Goal: Communication & Community: Share content

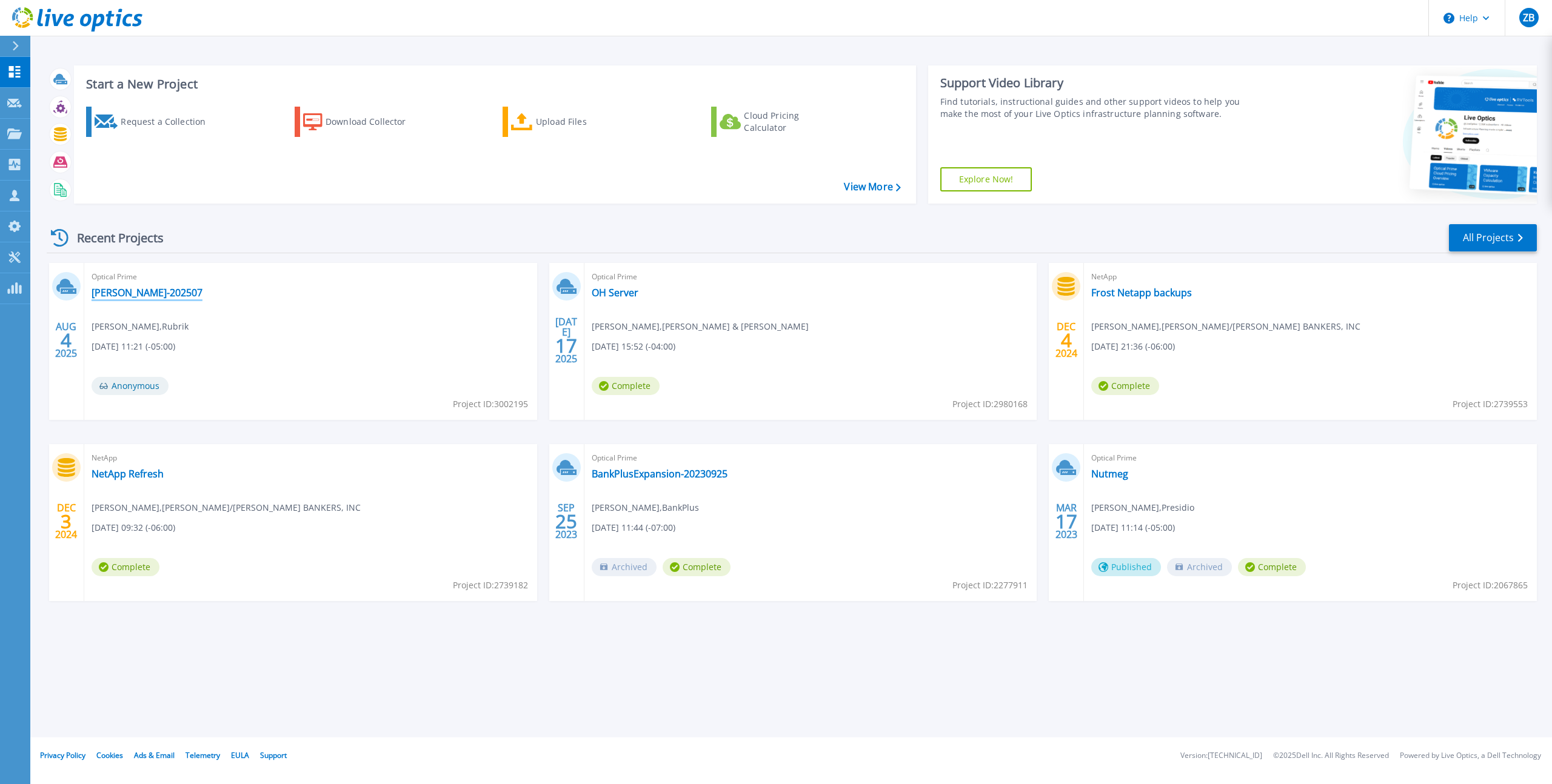
click at [139, 291] on link "[PERSON_NAME]-202507" at bounding box center [147, 293] width 111 height 12
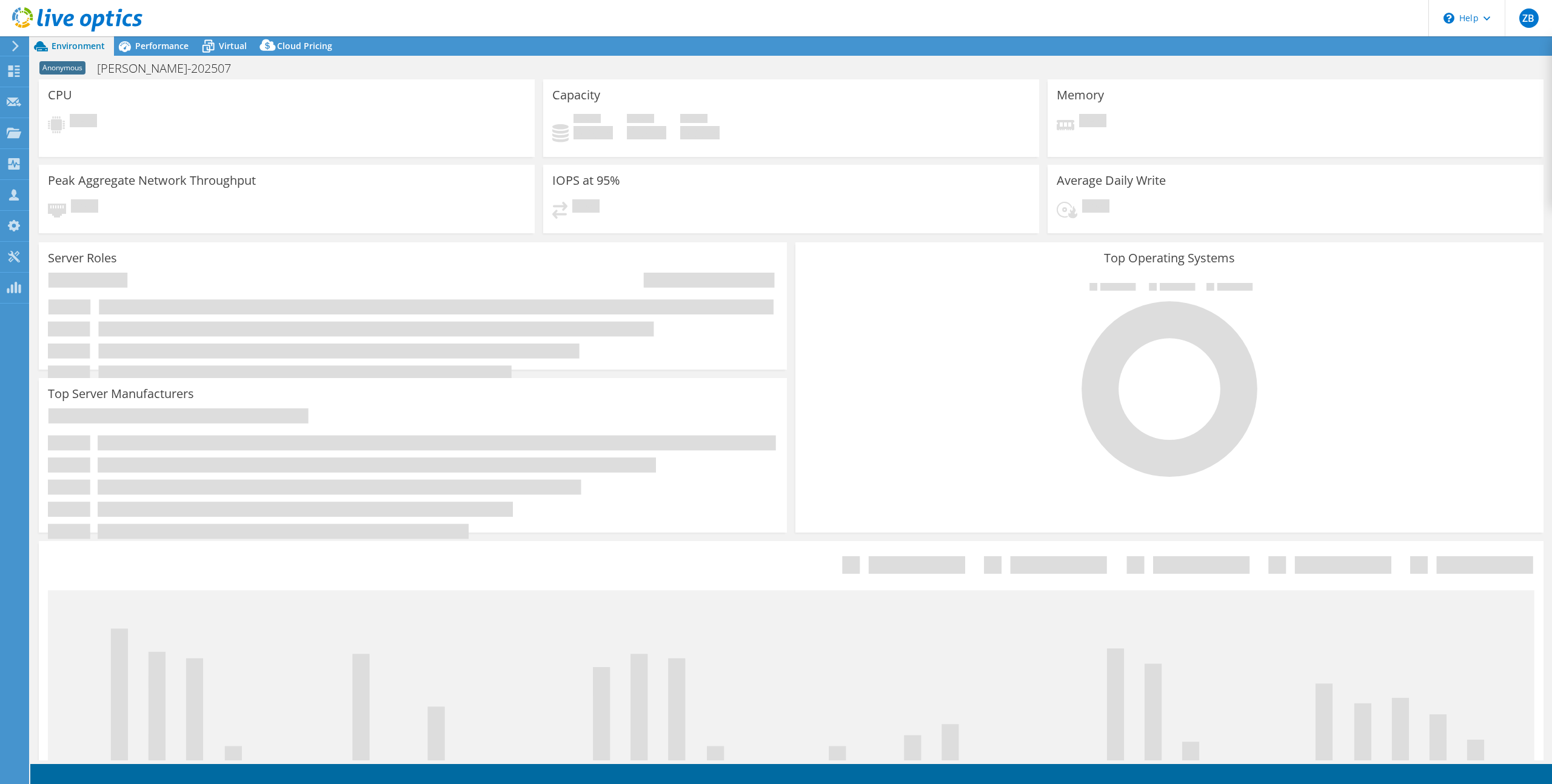
select select "USD"
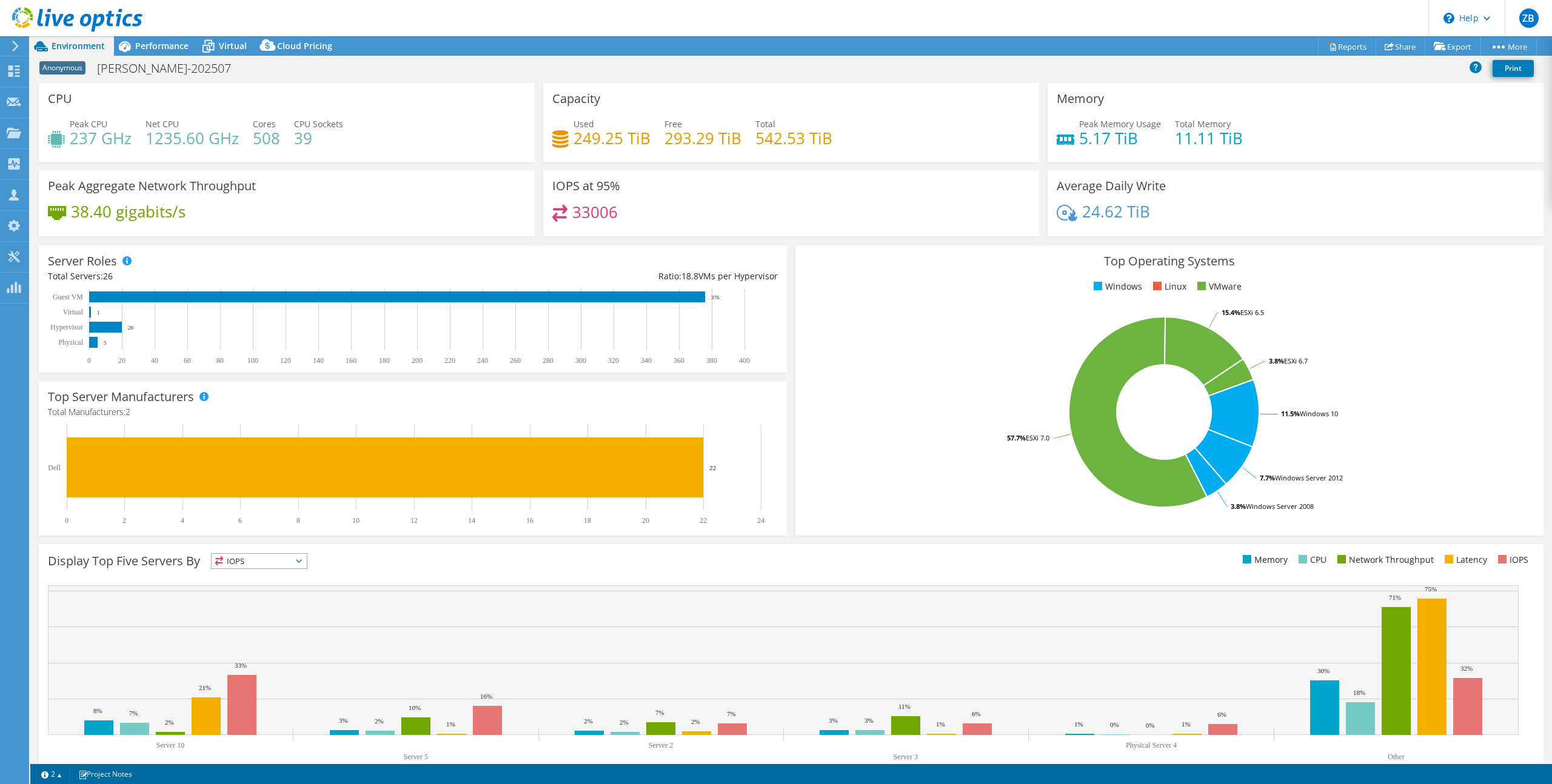
click at [60, 67] on span "Anonymous" at bounding box center [62, 68] width 46 height 13
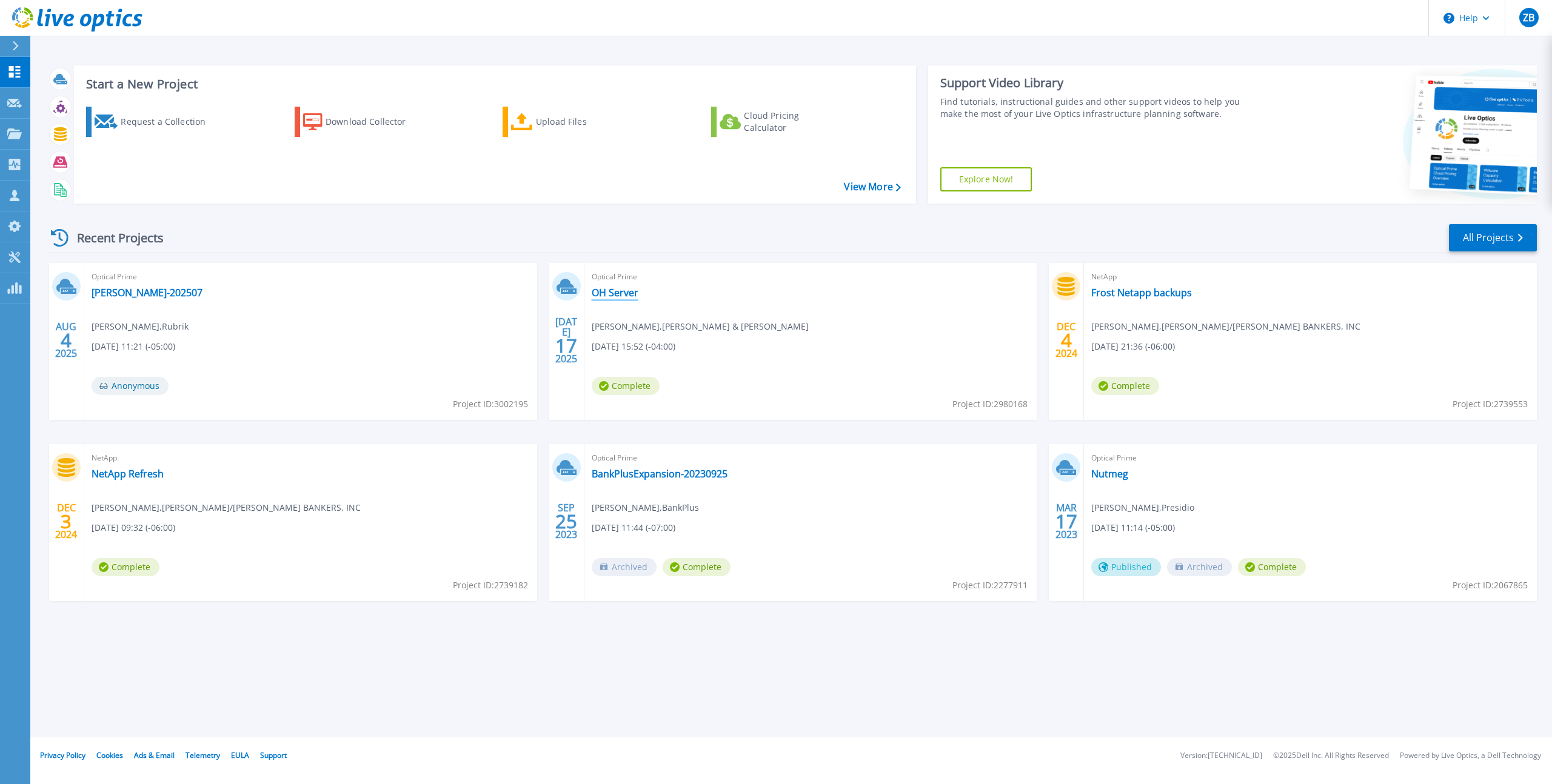
click at [602, 292] on link "OH Server" at bounding box center [615, 293] width 47 height 12
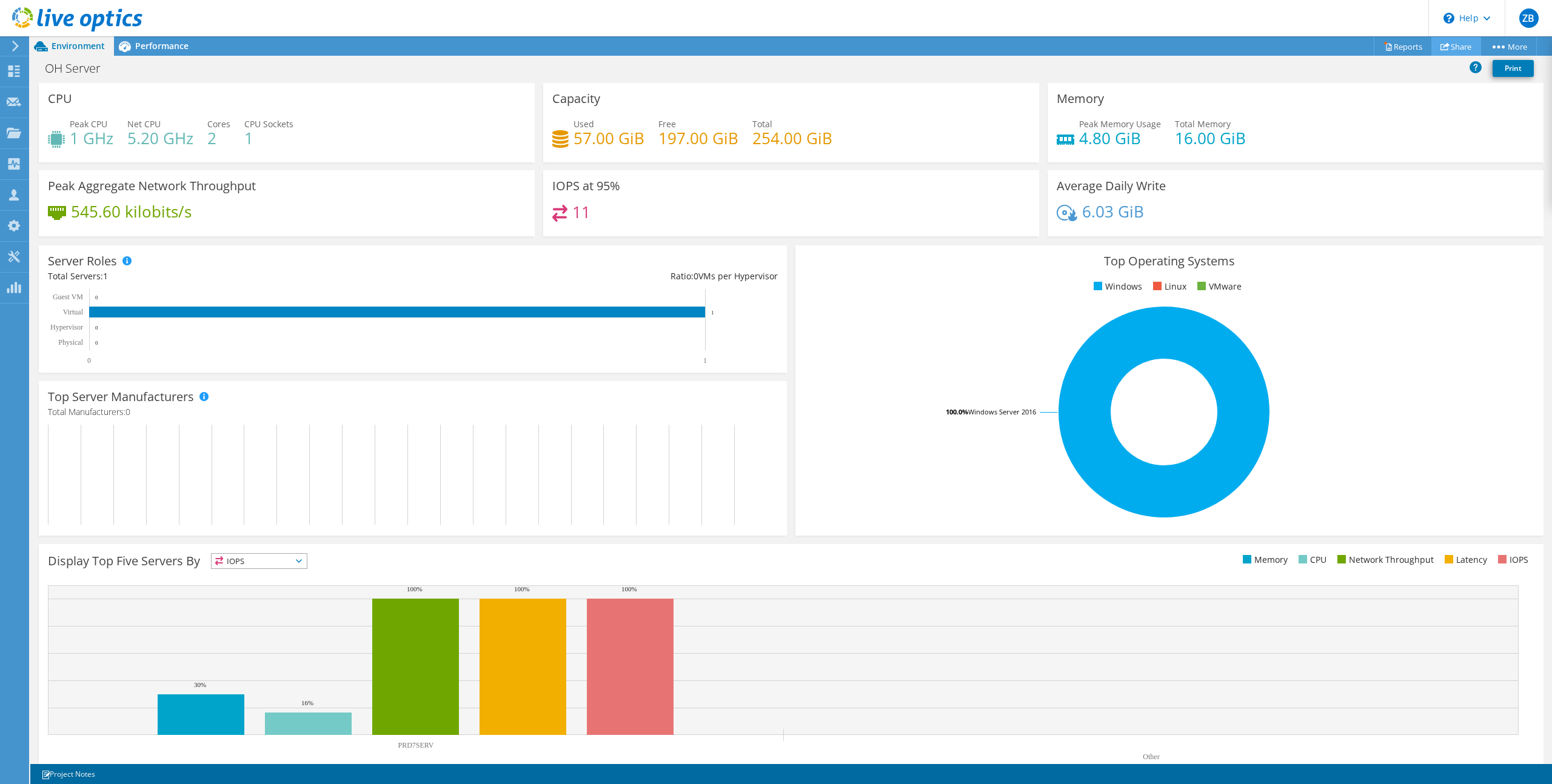
click at [1454, 51] on link "Share" at bounding box center [1456, 46] width 50 height 19
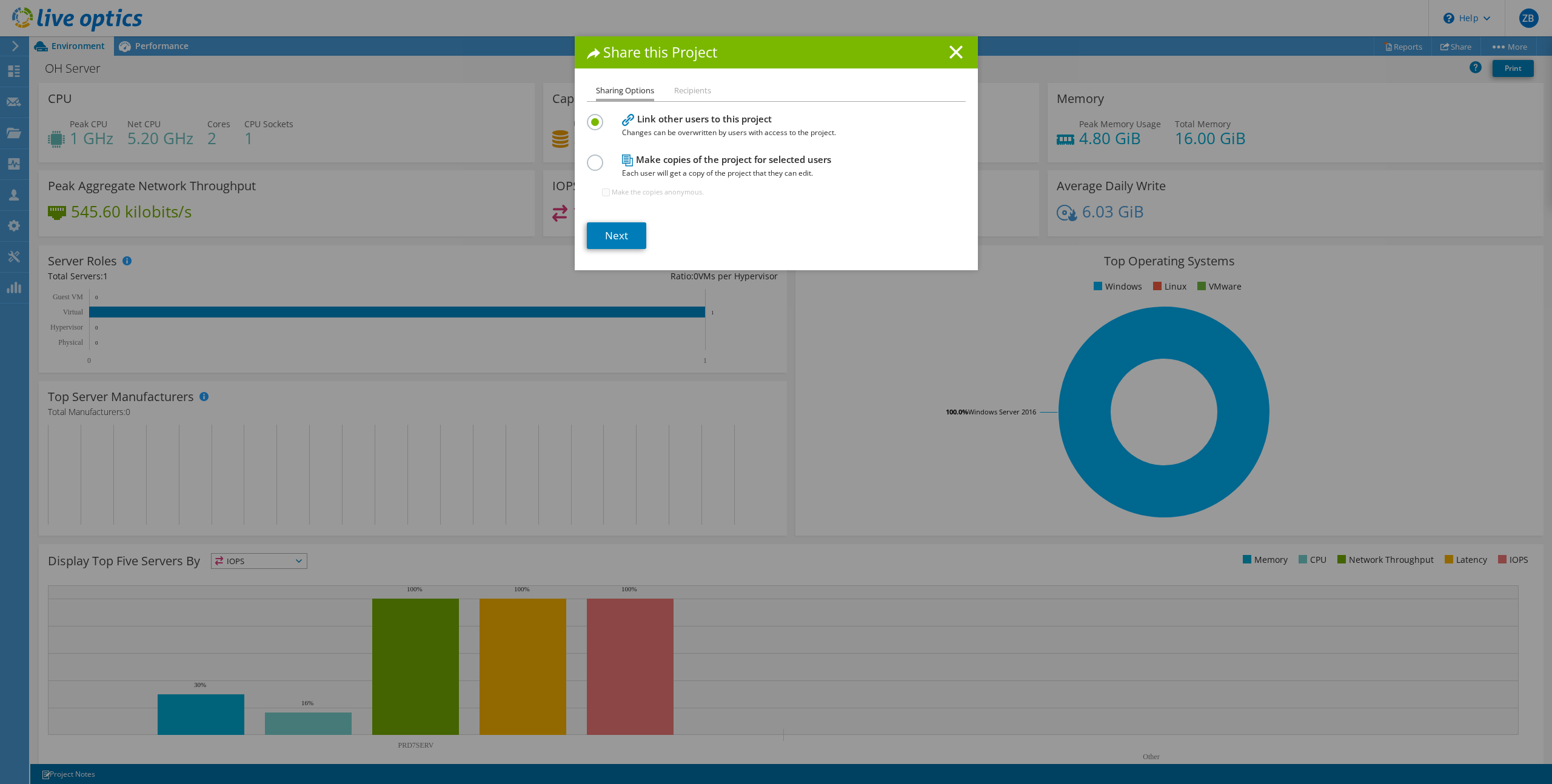
click at [589, 157] on label at bounding box center [598, 156] width 21 height 3
click at [0, 0] on input "radio" at bounding box center [0, 0] width 0 height 0
click at [598, 118] on div at bounding box center [598, 121] width 21 height 13
click at [593, 117] on label at bounding box center [598, 115] width 21 height 3
click at [0, 0] on input "radio" at bounding box center [0, 0] width 0 height 0
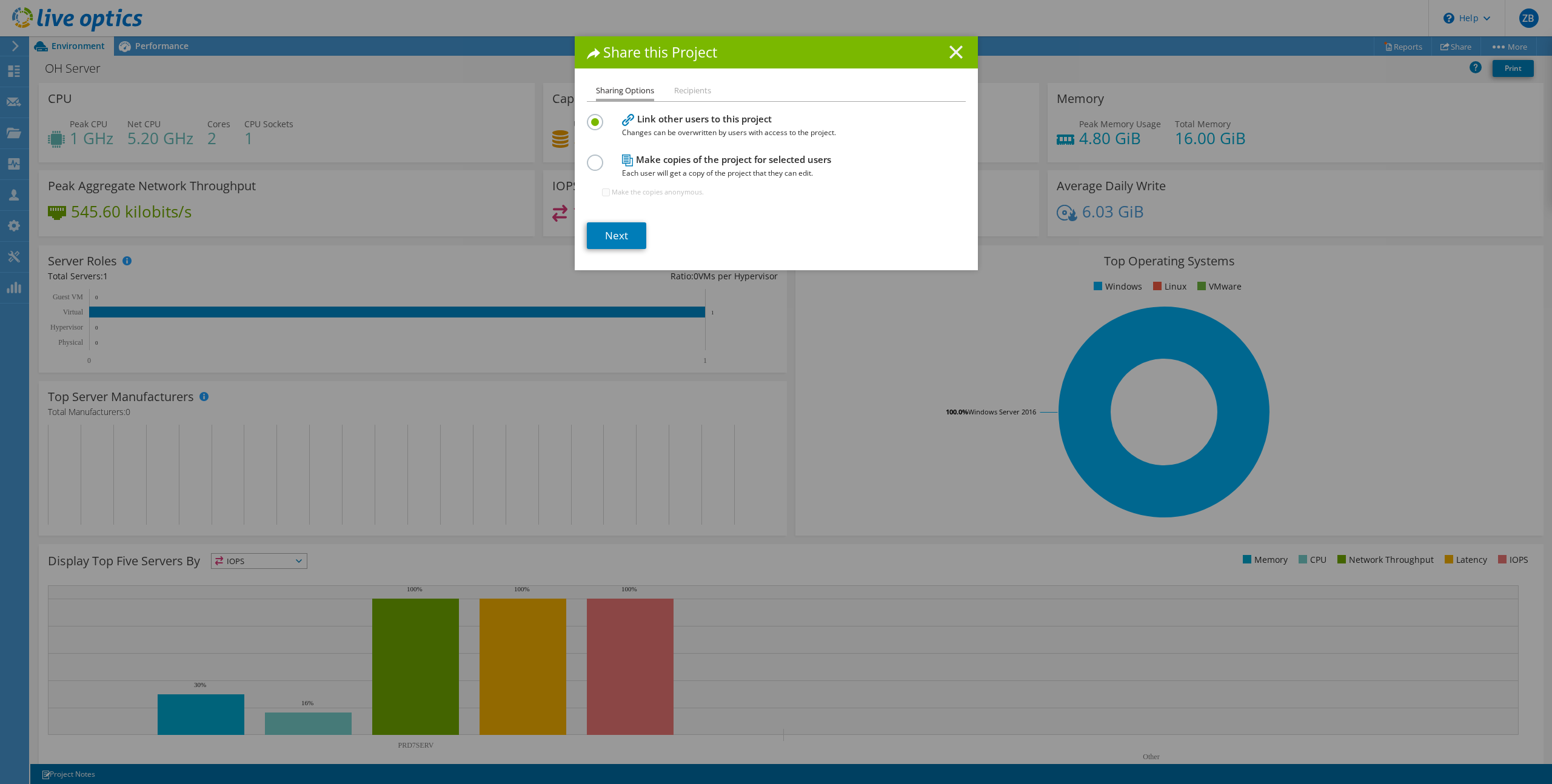
click at [950, 49] on line at bounding box center [956, 52] width 12 height 12
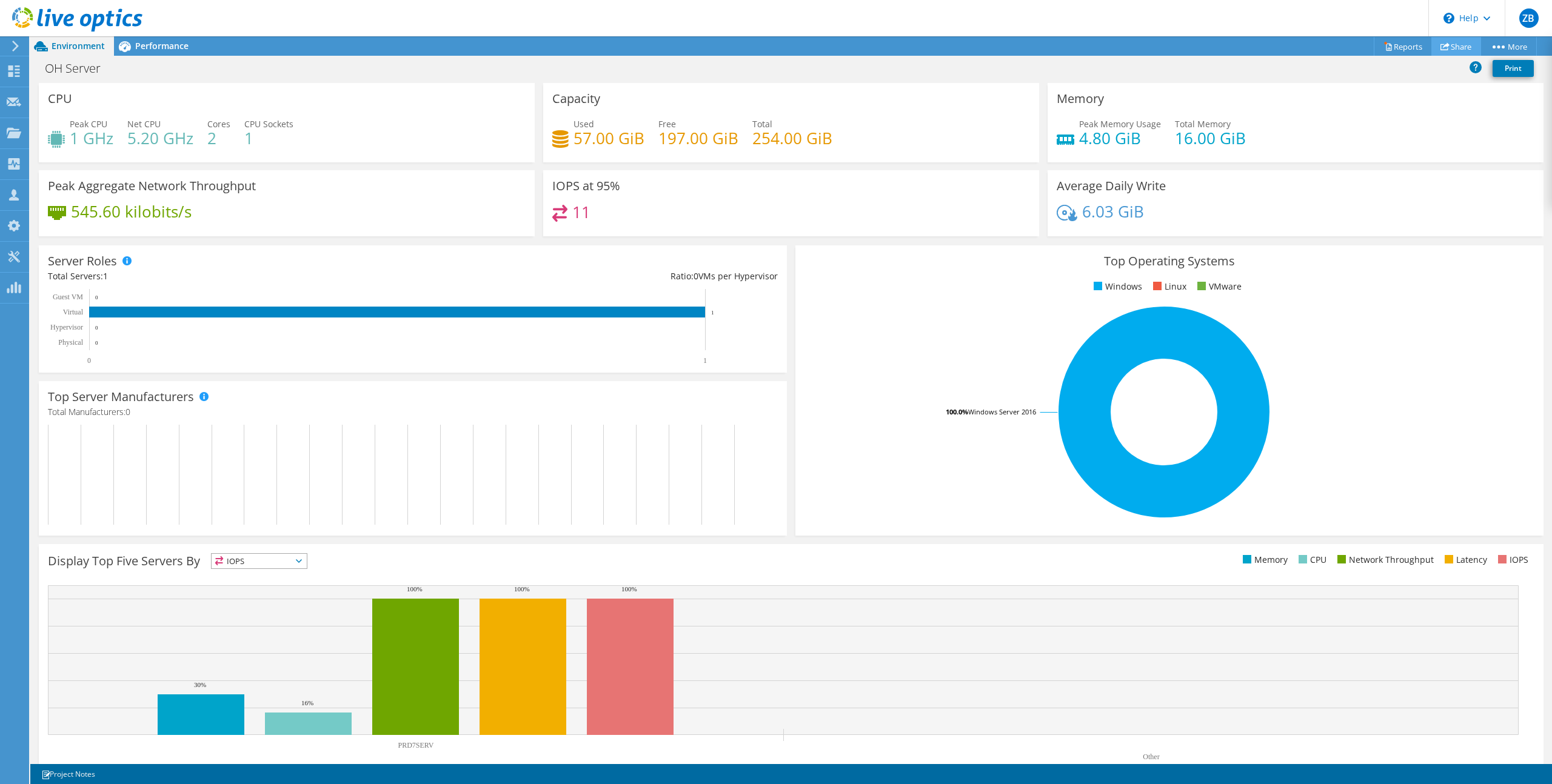
click at [1450, 47] on link "Share" at bounding box center [1456, 46] width 50 height 19
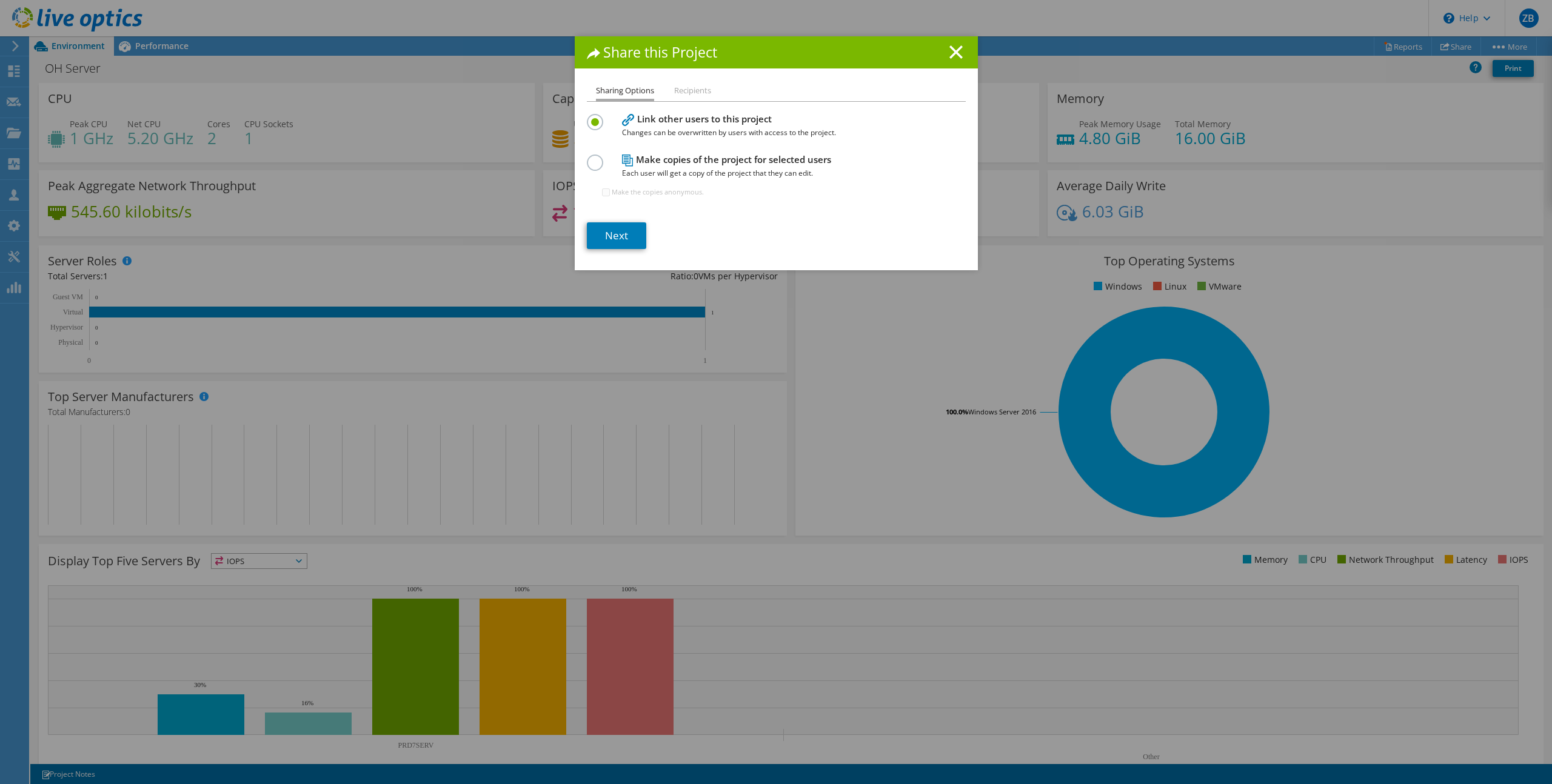
click at [677, 91] on li "Recipients" at bounding box center [692, 91] width 37 height 15
click at [691, 89] on li "Recipients" at bounding box center [692, 91] width 37 height 15
click at [951, 54] on icon at bounding box center [956, 52] width 13 height 13
